Goal: Information Seeking & Learning: Learn about a topic

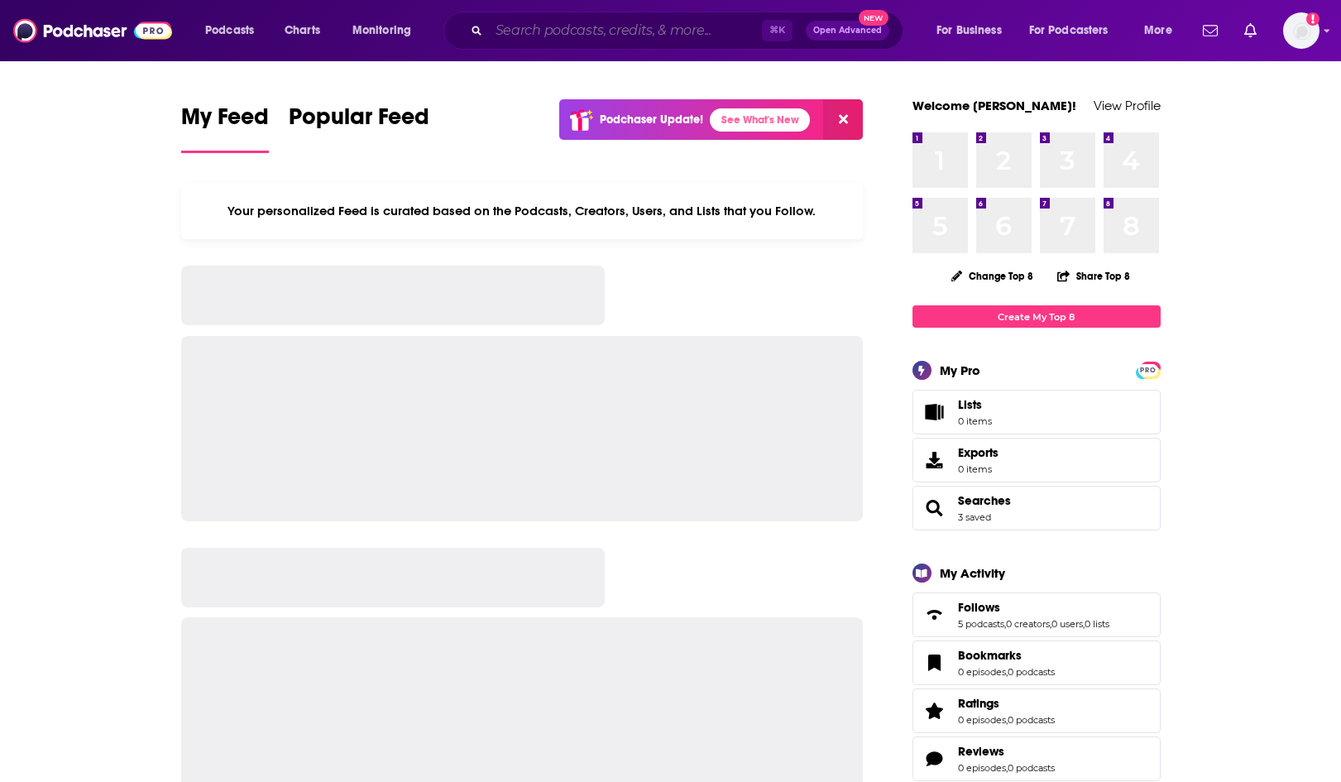
click at [645, 37] on input "Search podcasts, credits, & more..." at bounding box center [625, 30] width 273 height 26
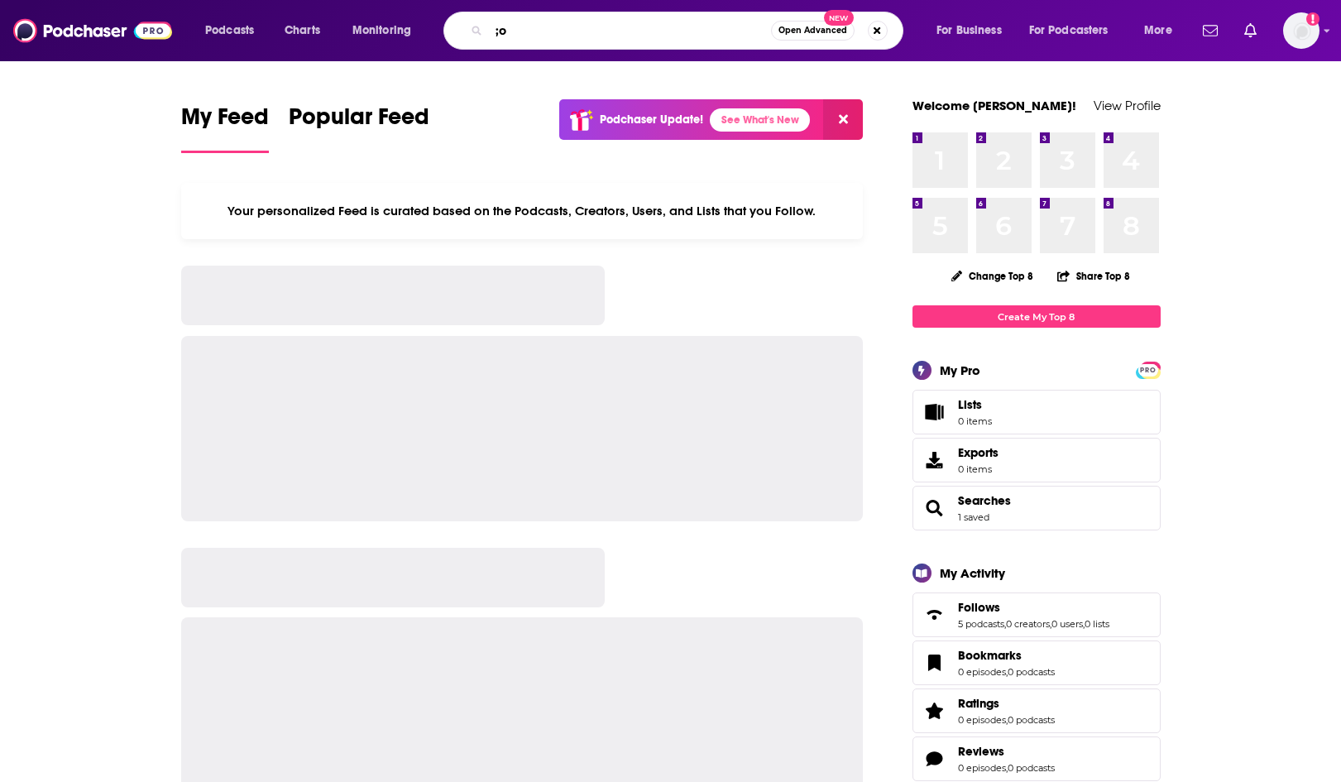
type input ";"
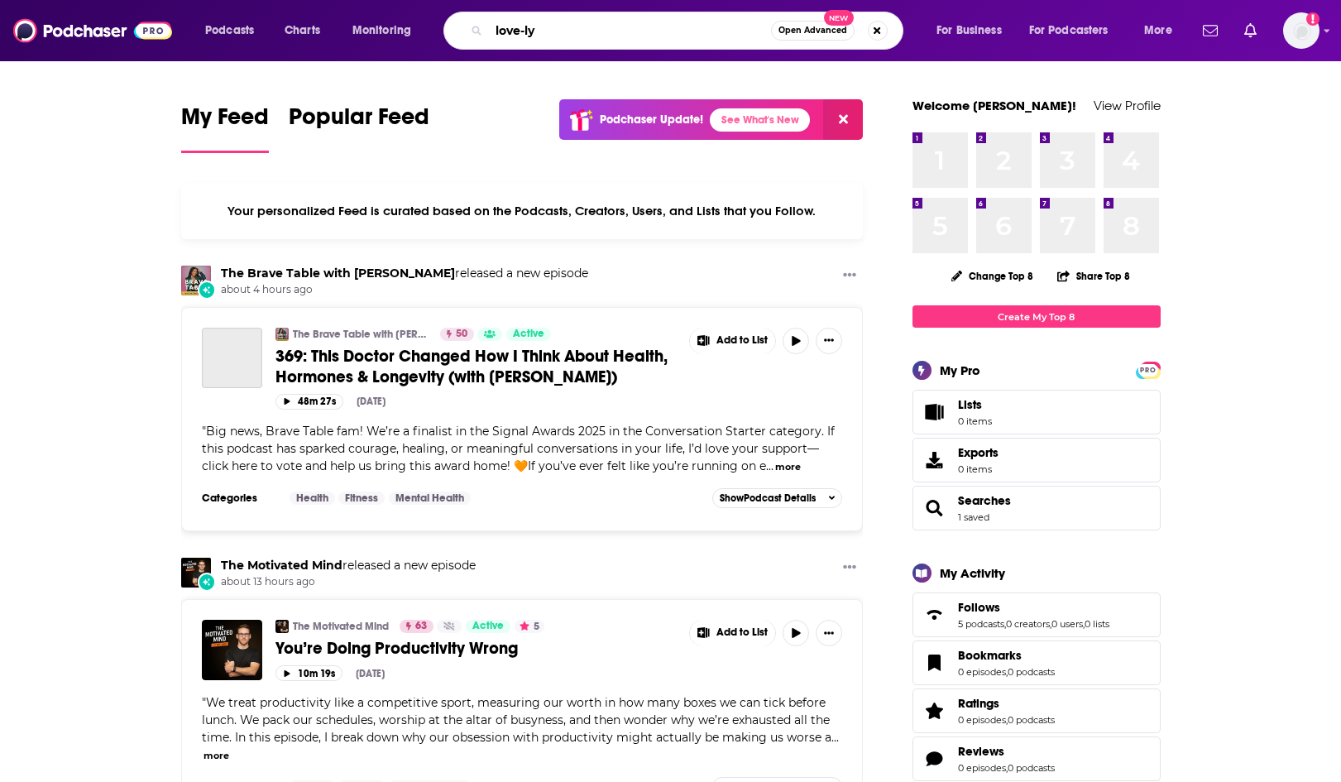
type input "love-ly"
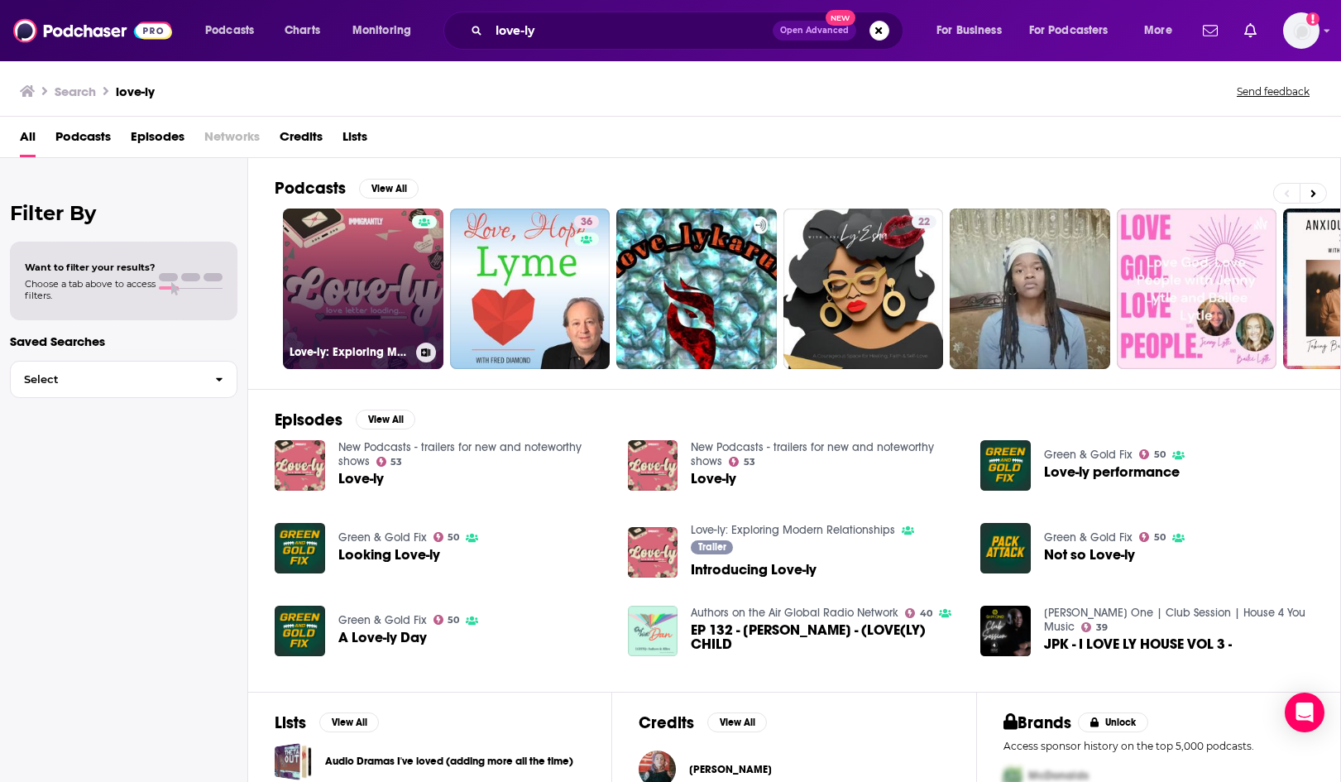
click at [386, 227] on link "Love-ly: Exploring Modern Relationships" at bounding box center [363, 288] width 160 height 160
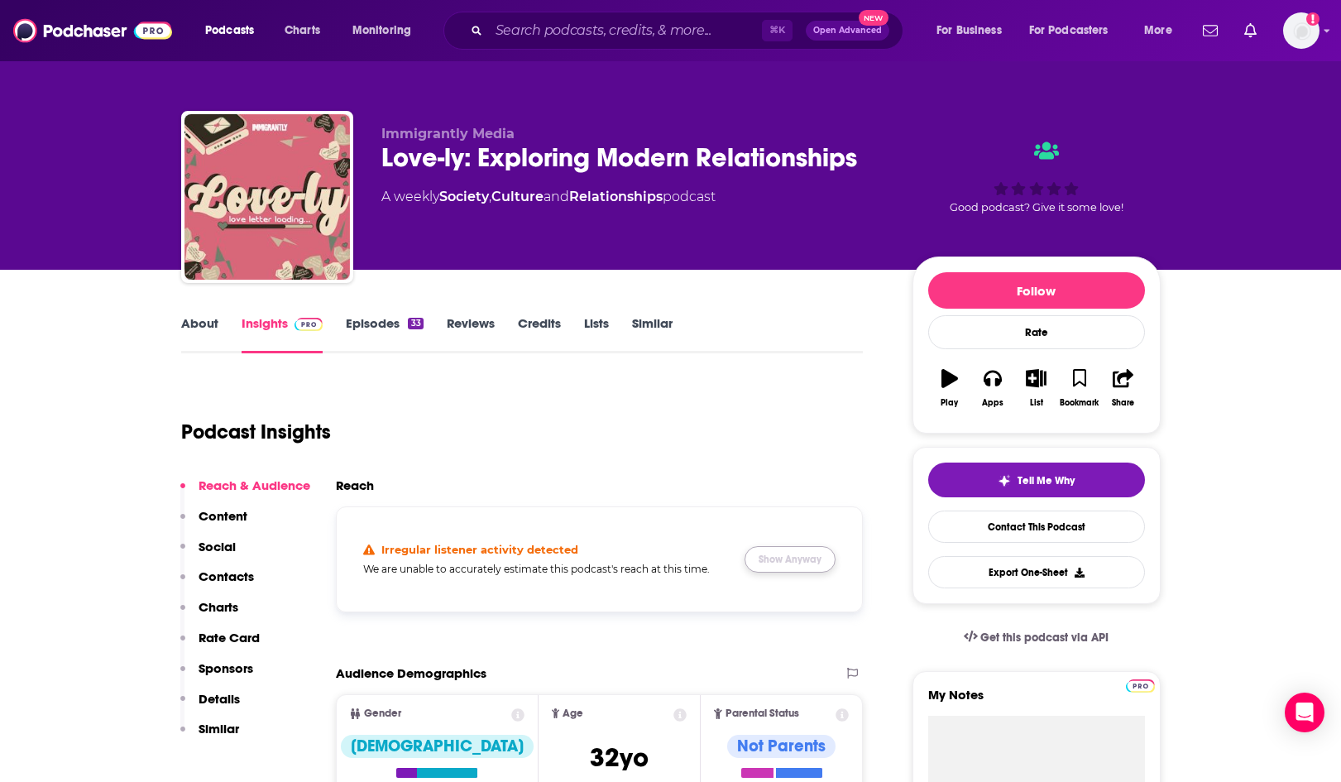
click at [801, 562] on button "Show Anyway" at bounding box center [790, 559] width 91 height 26
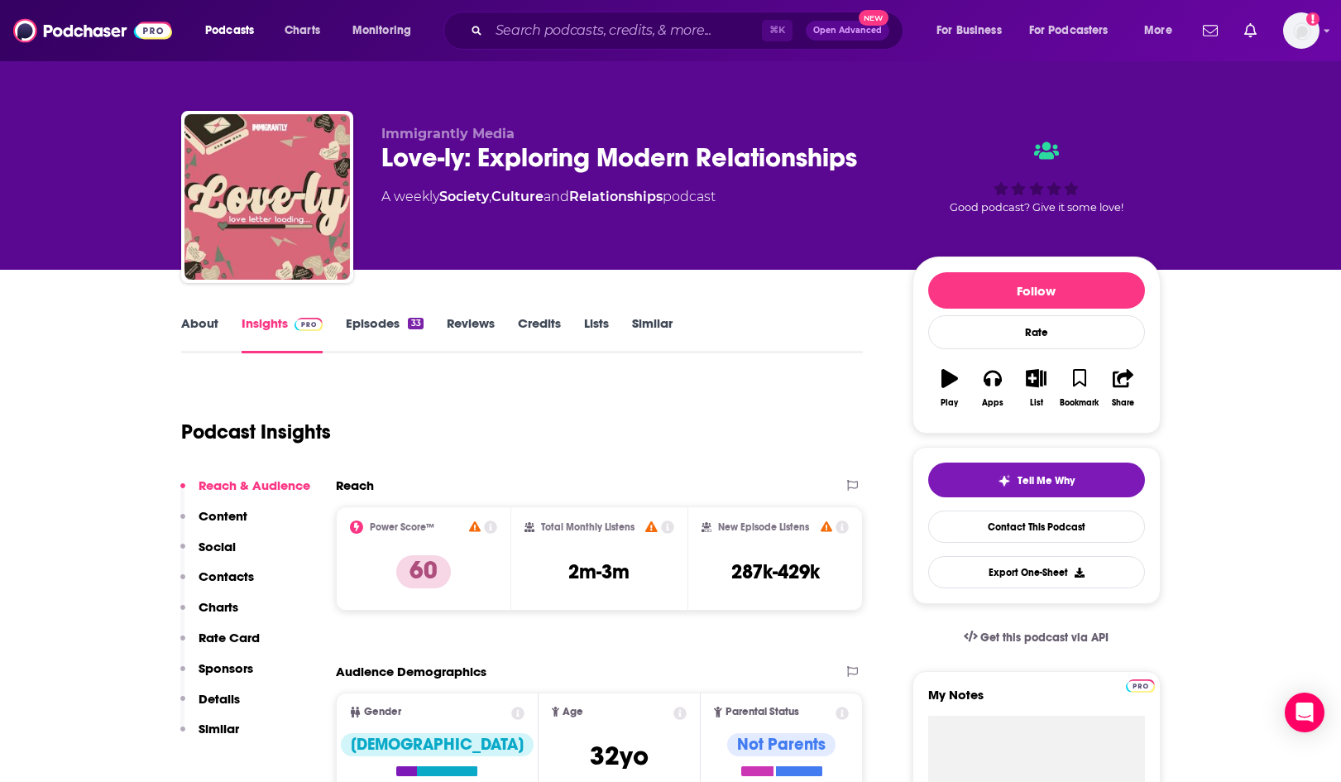
click at [388, 327] on link "Episodes 33" at bounding box center [384, 334] width 77 height 38
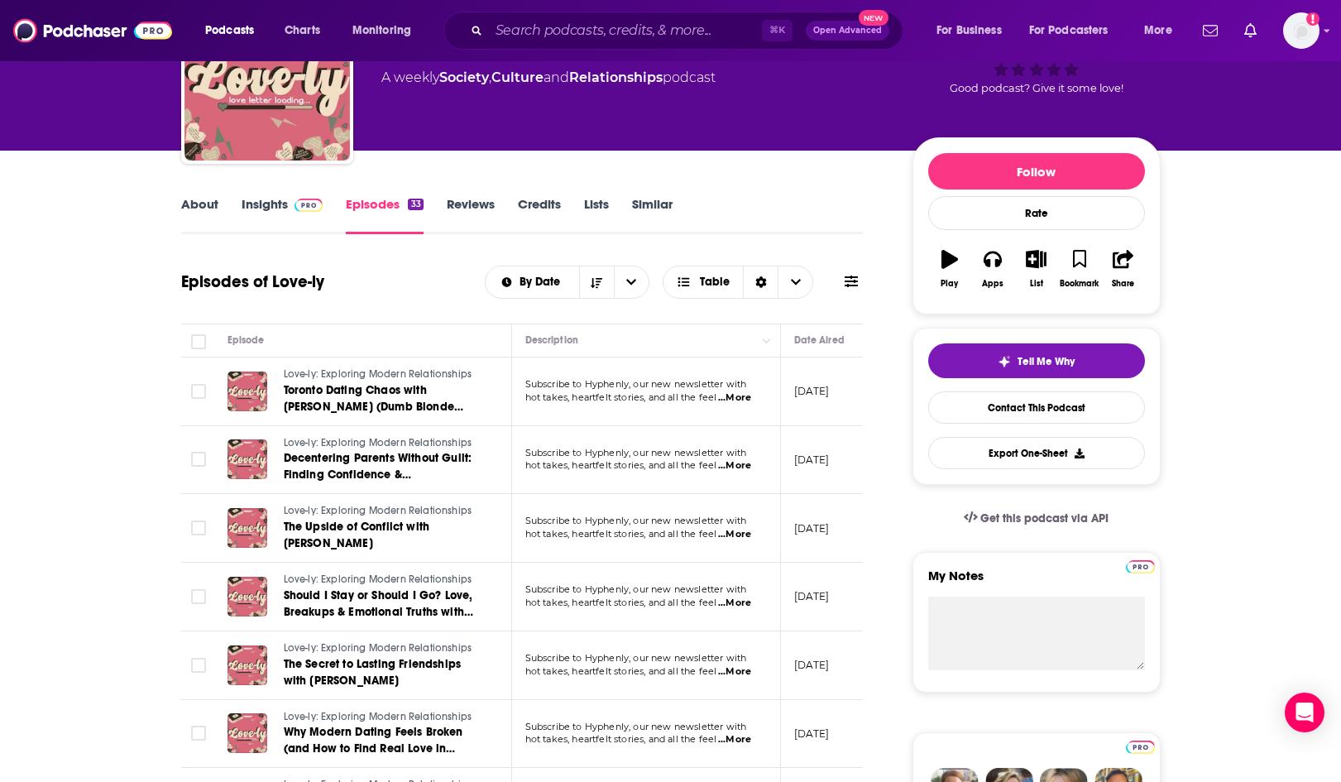
scroll to position [123, 0]
